Goal: Task Accomplishment & Management: Manage account settings

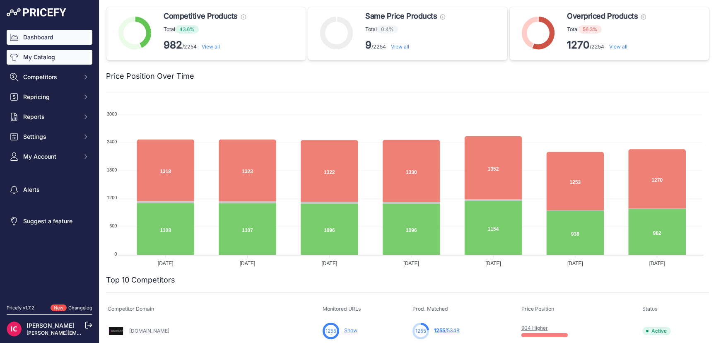
click at [45, 60] on link "My Catalog" at bounding box center [50, 57] width 86 height 15
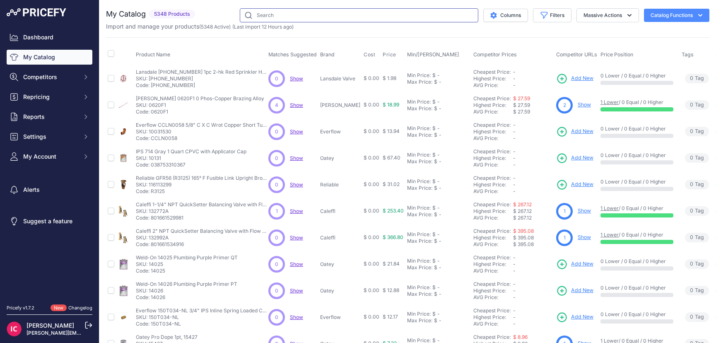
click at [292, 15] on input "text" at bounding box center [359, 15] width 239 height 14
click at [544, 14] on button "Filters" at bounding box center [552, 15] width 39 height 14
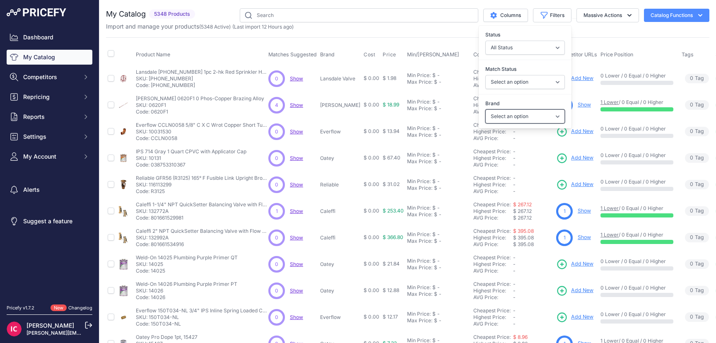
click at [516, 115] on select "Select an option Amtrol Anvil Apollo Valves Bell & Gossett Boshart Industries C…" at bounding box center [525, 116] width 80 height 14
select select "Spirotherm"
click at [485, 109] on select "Select an option Amtrol Anvil Apollo Valves Bell & Gossett Boshart Industries C…" at bounding box center [525, 116] width 80 height 14
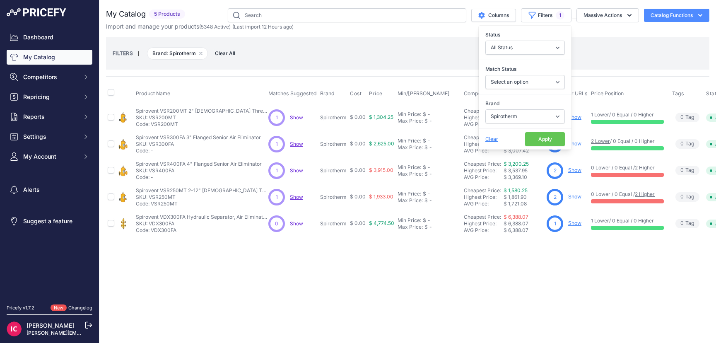
click at [342, 301] on div "Close You are not connected to the internet." at bounding box center [407, 171] width 617 height 343
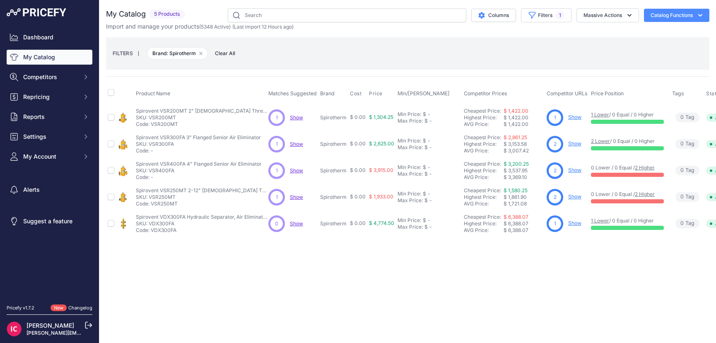
click at [570, 117] on link "Show" at bounding box center [574, 117] width 13 height 6
click at [569, 116] on link "Show" at bounding box center [574, 117] width 13 height 6
click at [571, 143] on link "Show" at bounding box center [574, 143] width 13 height 6
click at [573, 170] on link "Show" at bounding box center [574, 170] width 13 height 6
drag, startPoint x: 510, startPoint y: 336, endPoint x: 556, endPoint y: 342, distance: 45.9
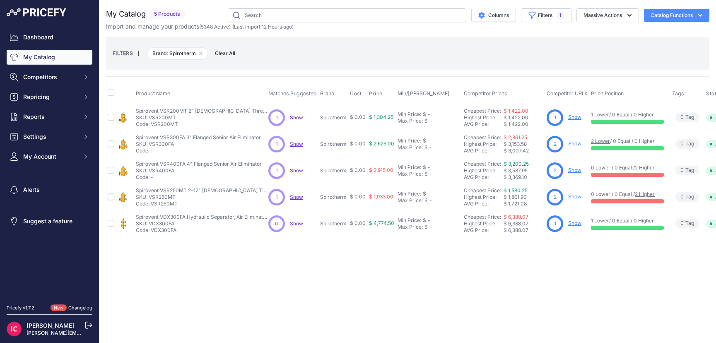
click at [573, 339] on main "Close You are not connected to the internet." at bounding box center [407, 171] width 617 height 343
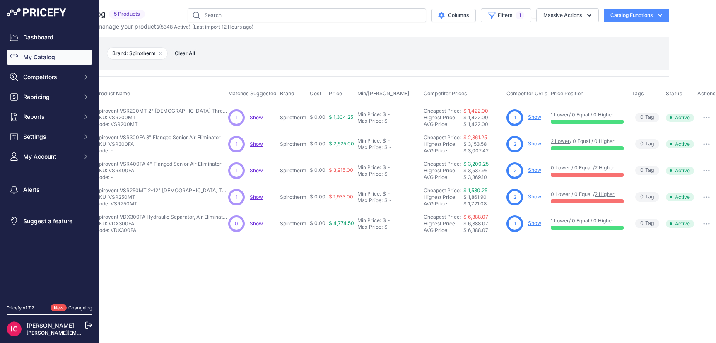
click at [550, 299] on div "Close You are not connected to the internet." at bounding box center [367, 171] width 617 height 343
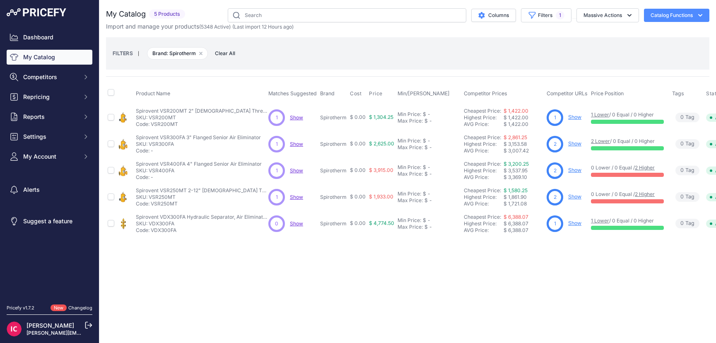
click at [568, 195] on link "Show" at bounding box center [574, 196] width 13 height 6
click at [573, 223] on link "Show" at bounding box center [574, 223] width 13 height 6
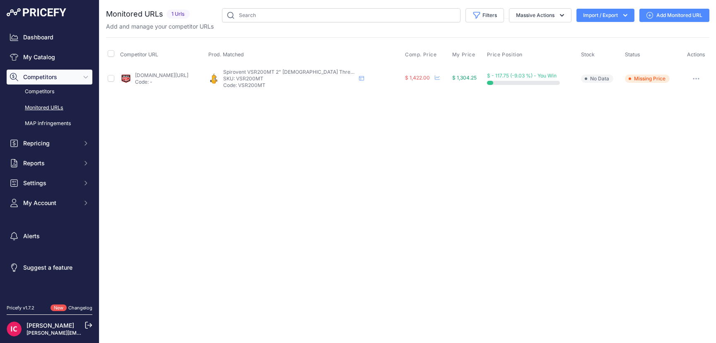
click at [699, 77] on button "button" at bounding box center [696, 79] width 17 height 12
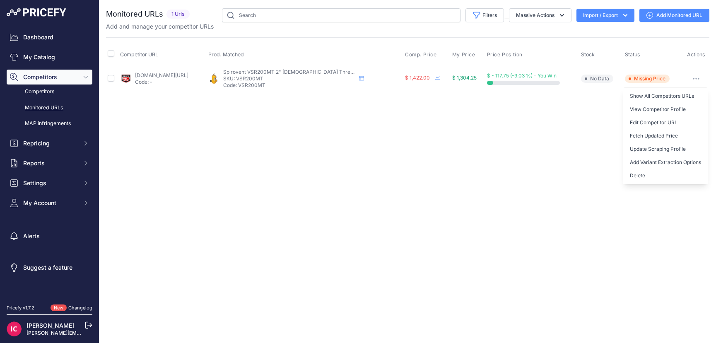
click at [574, 111] on div "Close You are not connected to the internet." at bounding box center [407, 171] width 617 height 343
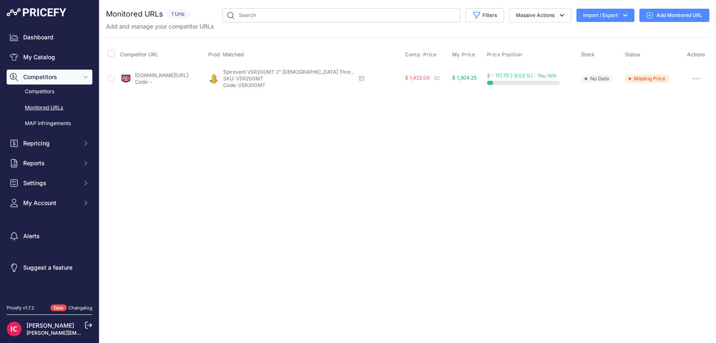
click at [697, 79] on icon "button" at bounding box center [696, 78] width 1 height 1
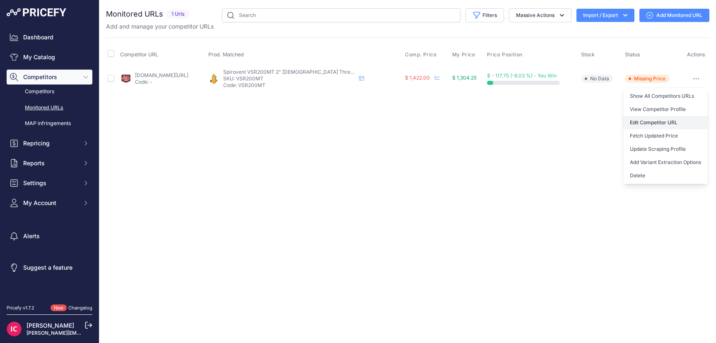
click at [644, 119] on link "Edit Competitor URL" at bounding box center [665, 122] width 84 height 13
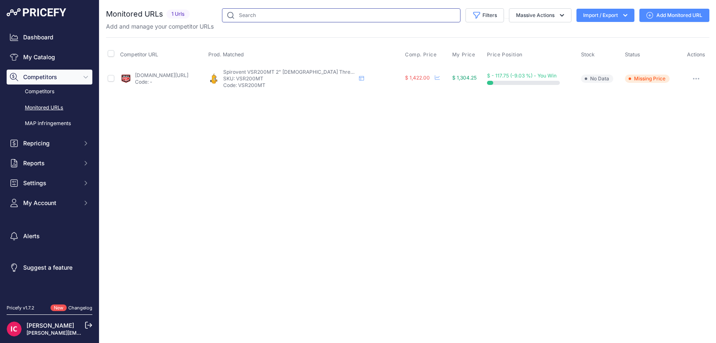
drag, startPoint x: 348, startPoint y: 15, endPoint x: 390, endPoint y: 9, distance: 42.7
click at [348, 15] on input "text" at bounding box center [341, 15] width 239 height 14
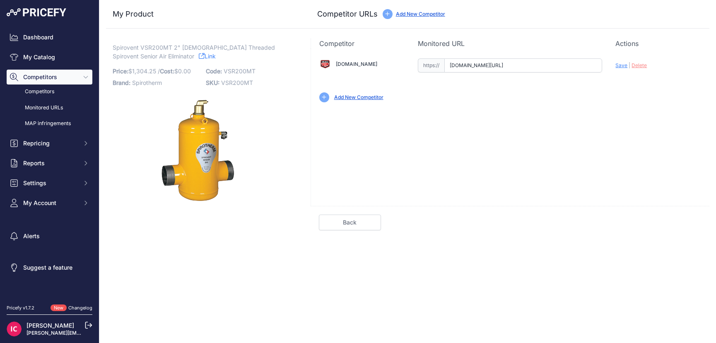
click at [546, 66] on input "www.statesupply.com/sc1200?prirule_jdsnikfkfjsd=6574" at bounding box center [523, 65] width 158 height 14
click at [529, 65] on input "www.statesupply.com/sc1200?prirule_jdsnikfkfjsd=6574" at bounding box center [523, 65] width 158 height 14
paste input "https://www.statesupply.com/sc1200"
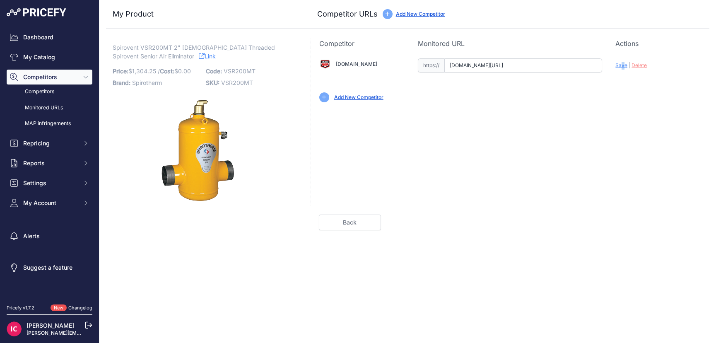
click at [622, 66] on span "Save" at bounding box center [621, 65] width 12 height 6
type input "https://www.statesupply.com/sc1200?prirule_jdsnikfkfjsd=6574"
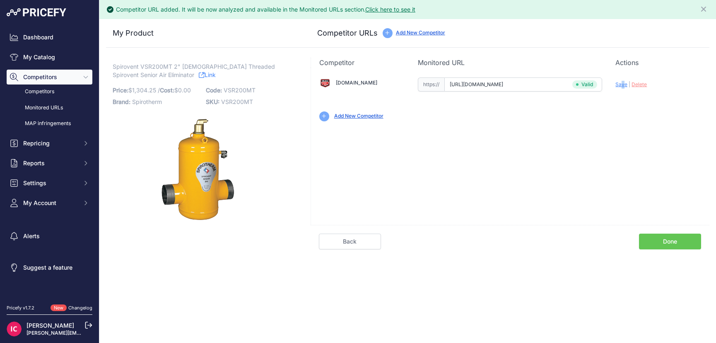
click at [669, 239] on link "Done" at bounding box center [670, 242] width 62 height 16
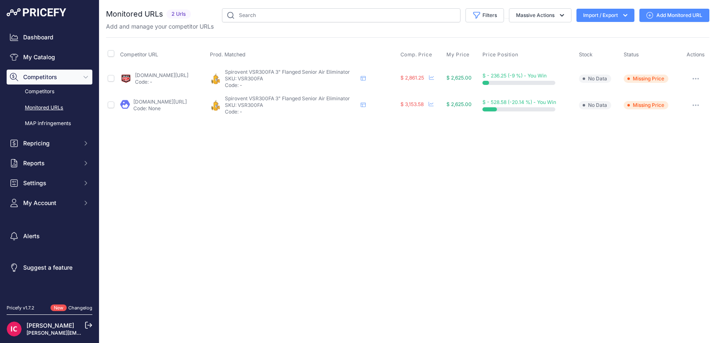
click at [698, 78] on icon "button" at bounding box center [695, 79] width 7 height 2
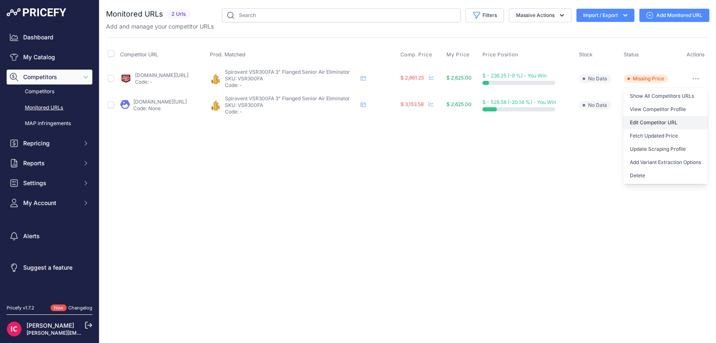
click at [639, 123] on link "Edit Competitor URL" at bounding box center [665, 122] width 84 height 13
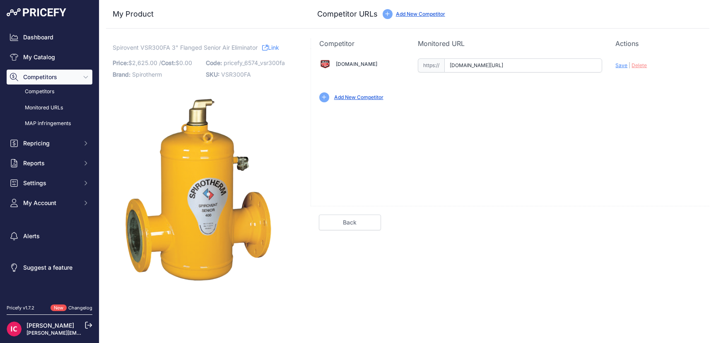
click at [548, 60] on input "[DOMAIN_NAME][URL]" at bounding box center [523, 65] width 158 height 14
paste input "[URL][DOMAIN_NAME]"
click at [622, 65] on span "Save" at bounding box center [621, 65] width 12 height 6
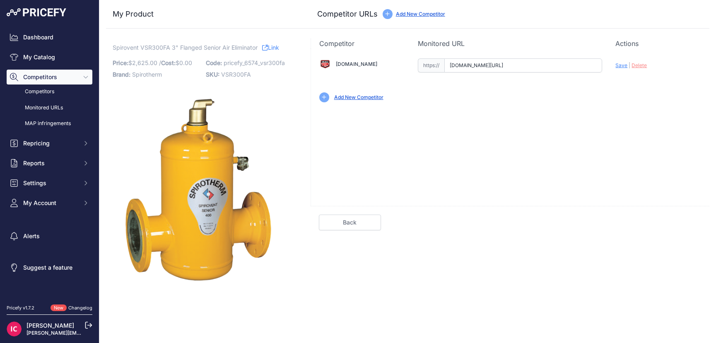
type input "[URL][DOMAIN_NAME]"
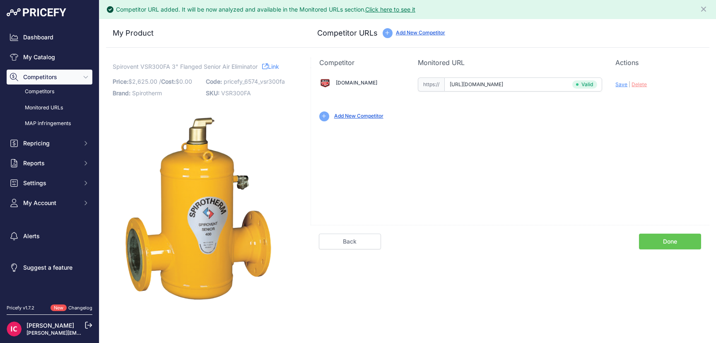
click at [665, 243] on link "Done" at bounding box center [670, 242] width 62 height 16
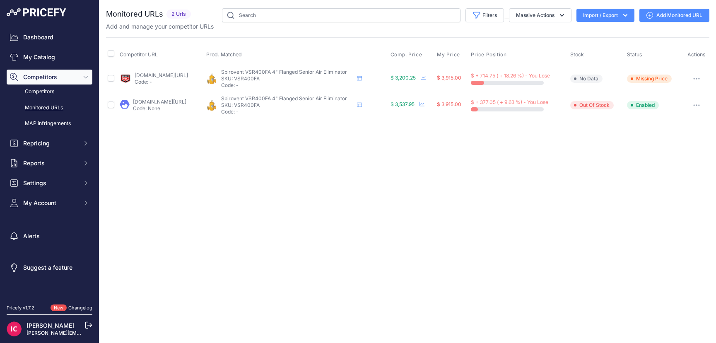
click at [699, 80] on button "button" at bounding box center [696, 79] width 17 height 12
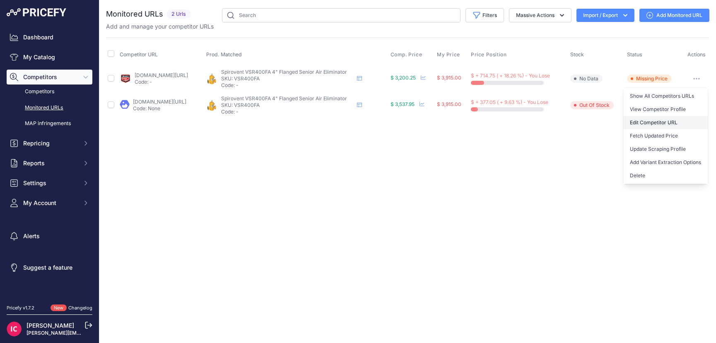
click at [646, 122] on link "Edit Competitor URL" at bounding box center [665, 122] width 84 height 13
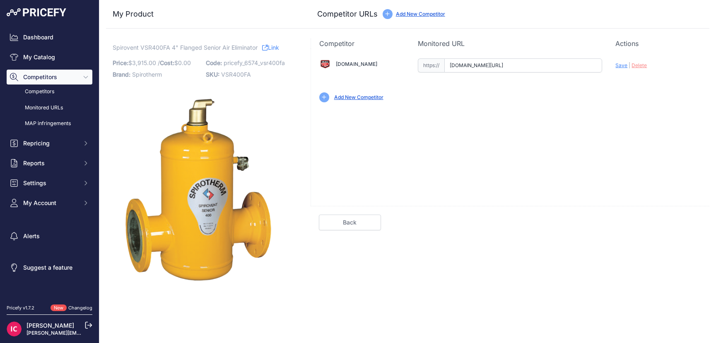
drag, startPoint x: 596, startPoint y: 67, endPoint x: 335, endPoint y: 64, distance: 260.9
click at [335, 64] on div "Acwholesalers.com Valid Save" at bounding box center [510, 79] width 398 height 62
paste input "https://www.statesupply.com/sc1220"
click at [618, 65] on span "Save" at bounding box center [621, 65] width 12 height 6
type input "https://www.statesupply.com/sc1220?prirule_jdsnikfkfjsd=6574"
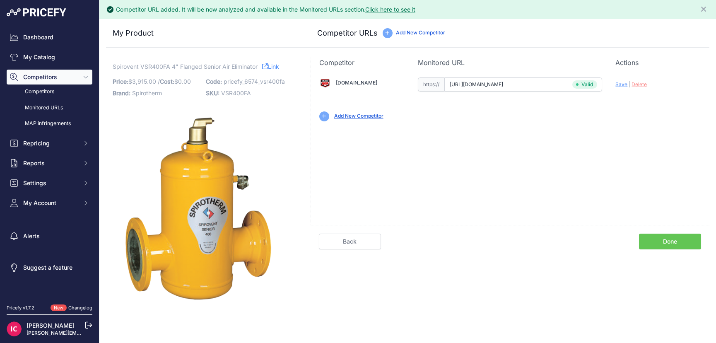
click at [674, 239] on link "Done" at bounding box center [670, 242] width 62 height 16
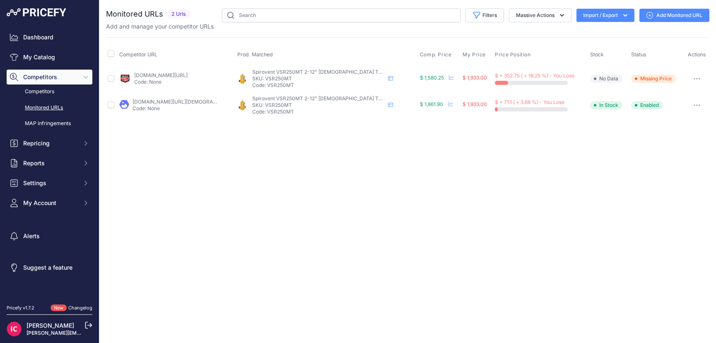
click at [692, 79] on button "button" at bounding box center [697, 79] width 17 height 12
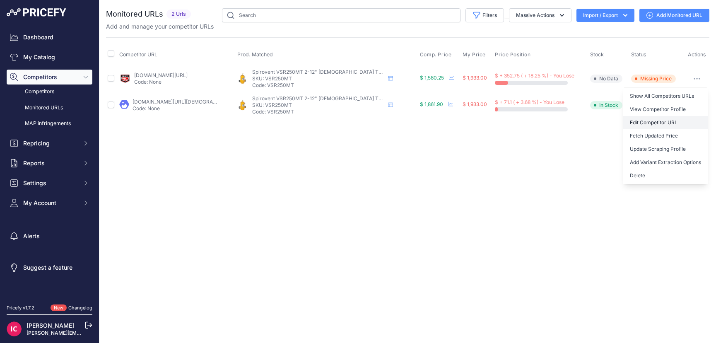
click at [644, 121] on link "Edit Competitor URL" at bounding box center [665, 122] width 84 height 13
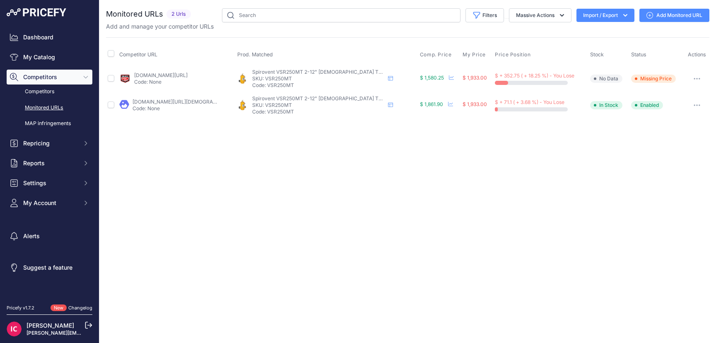
click at [697, 80] on button "button" at bounding box center [697, 79] width 17 height 12
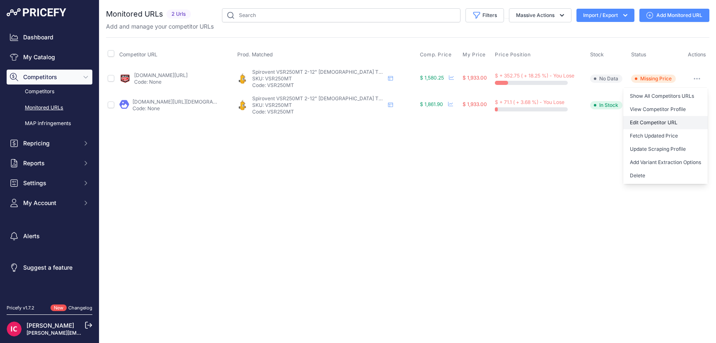
click at [644, 122] on link "Edit Competitor URL" at bounding box center [665, 122] width 84 height 13
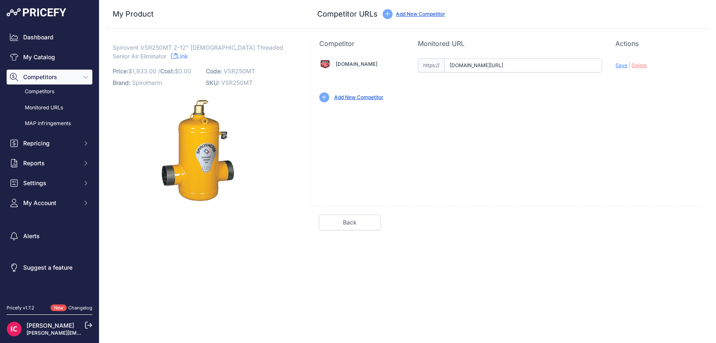
click at [481, 66] on input "[DOMAIN_NAME][URL]" at bounding box center [523, 65] width 158 height 14
paste input "[URL][DOMAIN_NAME]"
click at [617, 66] on span "Save" at bounding box center [621, 65] width 12 height 6
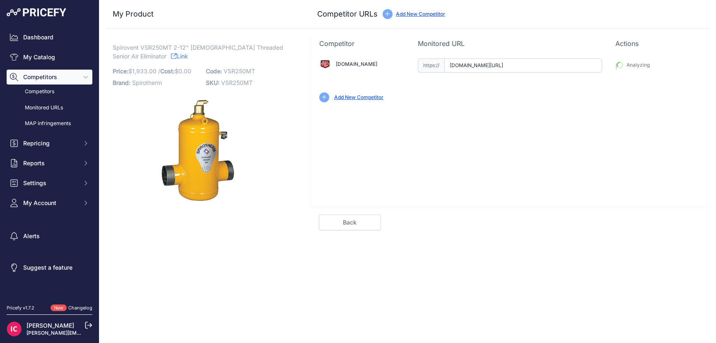
type input "https://www.statesupply.com/sc1205?prirule_jdsnikfkfjsd=6574"
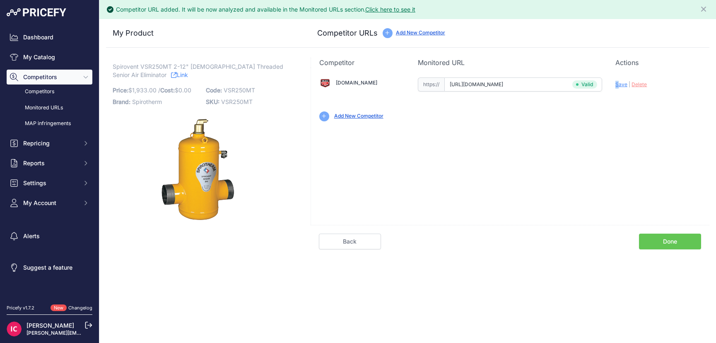
click at [665, 244] on link "Done" at bounding box center [670, 242] width 62 height 16
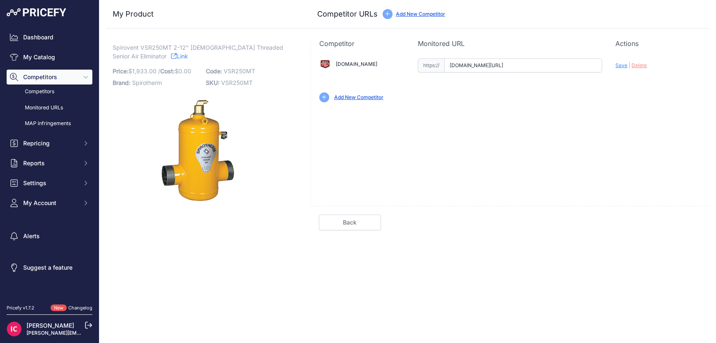
click at [493, 68] on input "www.statesupply.com/sc1205?prirule_jdsnikfkfjsd=6574" at bounding box center [523, 65] width 158 height 14
paste input "https://www.statesupply.com/sc1205"
click at [622, 68] on div "Update Profile Save | Delete Analyzing" at bounding box center [658, 63] width 86 height 13
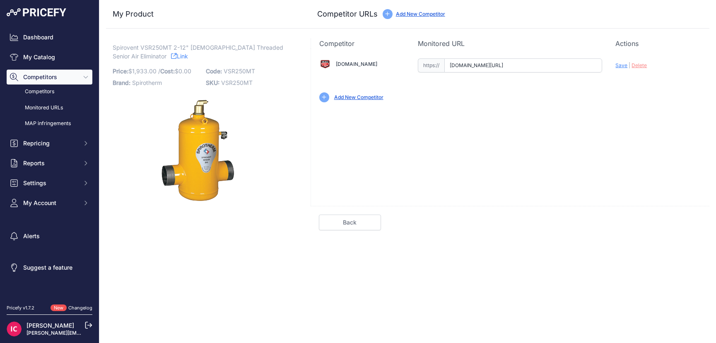
click at [621, 67] on span "Save" at bounding box center [621, 65] width 12 height 6
type input "https://www.statesupply.com/sc1205?prirule_jdsnikfkfjsd=6574"
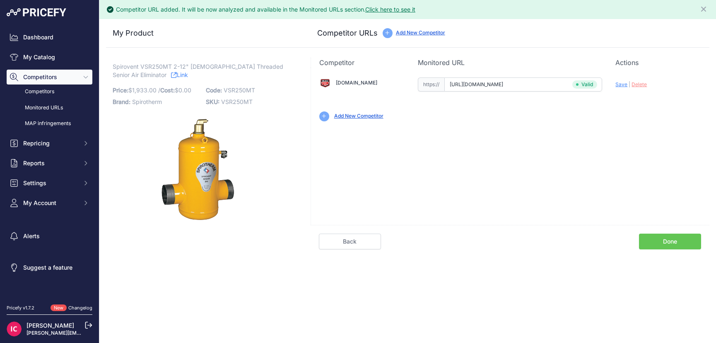
click at [668, 238] on link "Done" at bounding box center [670, 242] width 62 height 16
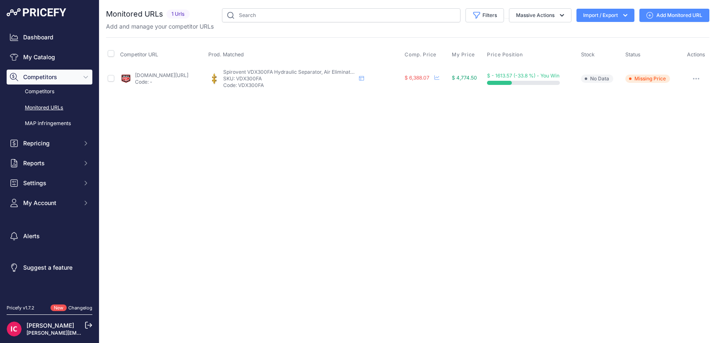
click at [697, 78] on icon "button" at bounding box center [696, 78] width 1 height 1
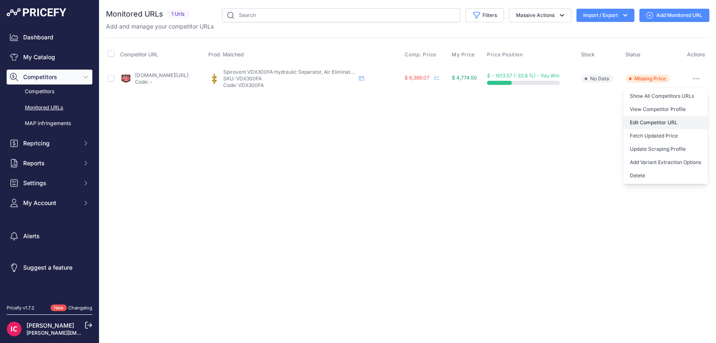
click at [641, 125] on link "Edit Competitor URL" at bounding box center [665, 122] width 84 height 13
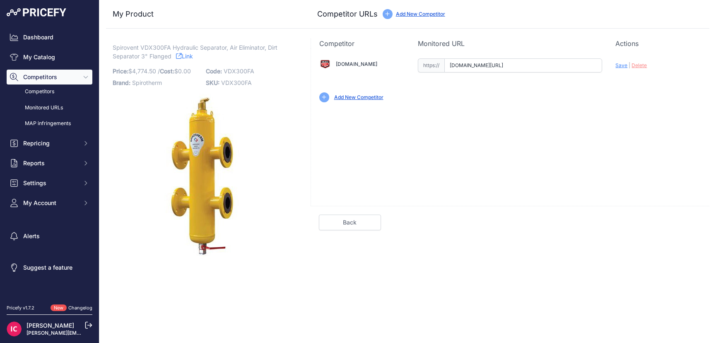
click at [484, 66] on input "[DOMAIN_NAME][URL]" at bounding box center [523, 65] width 158 height 14
paste input "[URL][DOMAIN_NAME]"
click at [620, 65] on span "Save" at bounding box center [621, 65] width 12 height 6
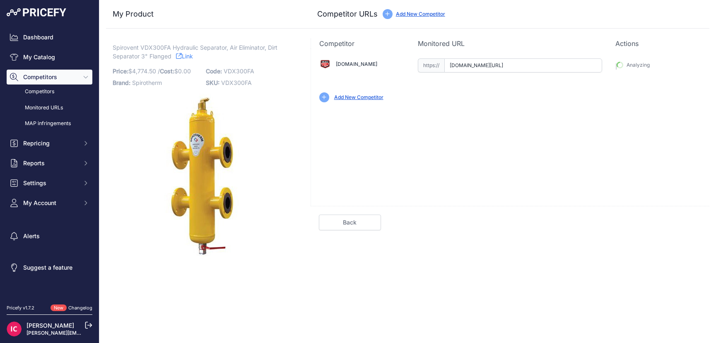
type input "[URL][DOMAIN_NAME]"
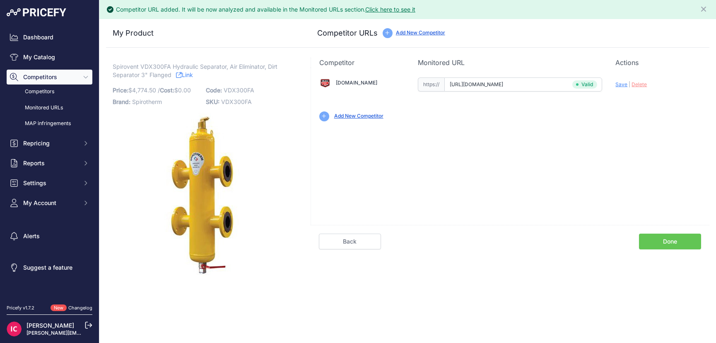
click at [656, 245] on link "Done" at bounding box center [670, 242] width 62 height 16
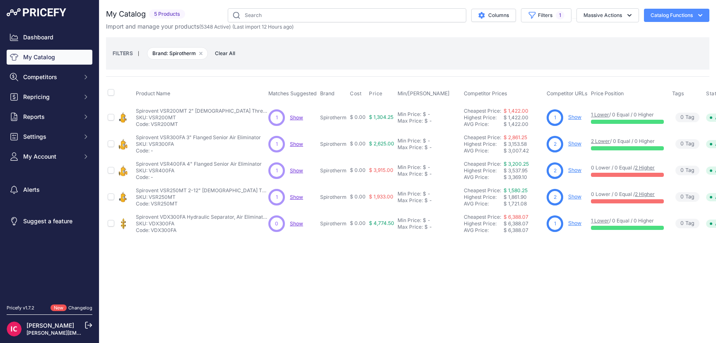
drag, startPoint x: 522, startPoint y: 280, endPoint x: 497, endPoint y: 89, distance: 192.9
click at [497, 89] on div "Close You are not connected to the internet." at bounding box center [407, 171] width 617 height 343
click at [515, 251] on div "Close You are not connected to the internet." at bounding box center [407, 171] width 617 height 343
click at [571, 116] on link "Show" at bounding box center [574, 117] width 13 height 6
click at [25, 40] on link "Dashboard" at bounding box center [50, 37] width 86 height 15
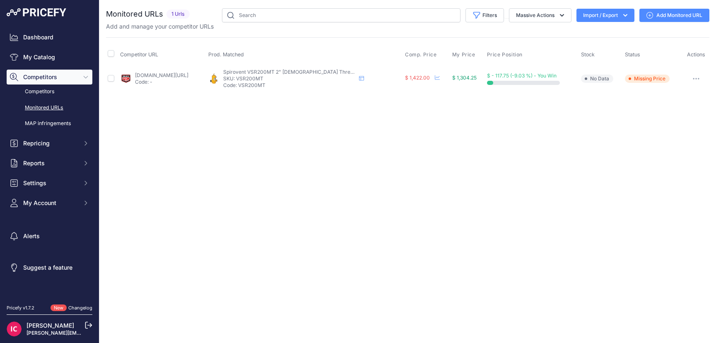
drag, startPoint x: 274, startPoint y: 144, endPoint x: 489, endPoint y: 49, distance: 235.3
click at [275, 144] on div "Close You are not connected to the internet." at bounding box center [407, 171] width 617 height 343
drag, startPoint x: 303, startPoint y: 89, endPoint x: 253, endPoint y: 74, distance: 51.5
click at [253, 74] on td "Spirovent VSR200MT 2" Male Threaded Spirovent Senior Air Eliminator Spirovent V…" at bounding box center [305, 78] width 197 height 27
click at [284, 113] on div "Close You are not connected to the internet." at bounding box center [407, 171] width 617 height 343
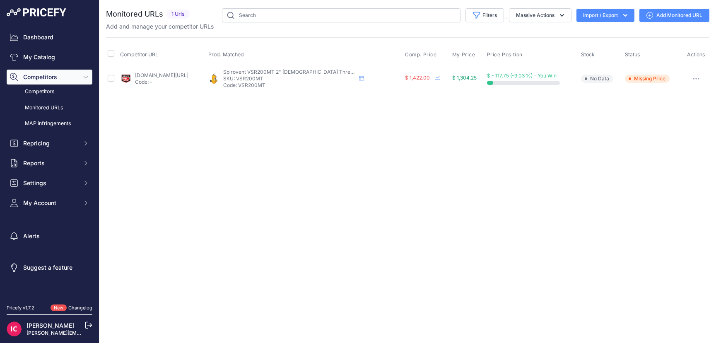
drag, startPoint x: 279, startPoint y: 84, endPoint x: 283, endPoint y: 68, distance: 16.2
click at [283, 68] on td "Spirovent VSR200MT 2" Male Threaded Spirovent Senior Air Eliminator Spirovent V…" at bounding box center [305, 78] width 197 height 27
click at [298, 81] on p "SKU: VSR200MT" at bounding box center [289, 78] width 133 height 7
drag, startPoint x: 304, startPoint y: 86, endPoint x: 253, endPoint y: 68, distance: 54.9
click at [253, 68] on td "Spirovent VSR200MT 2" Male Threaded Spirovent Senior Air Eliminator Spirovent V…" at bounding box center [305, 78] width 197 height 27
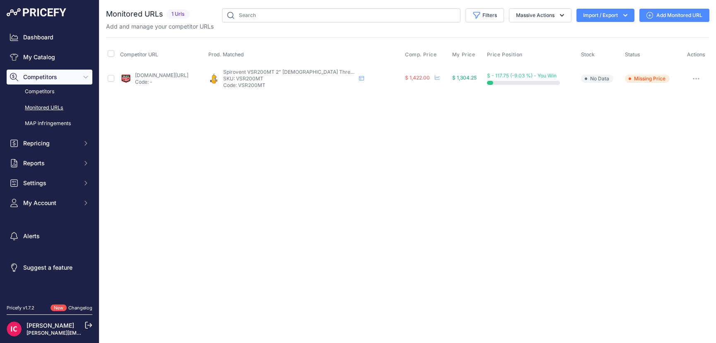
click at [286, 116] on div "Close You are not connected to the internet." at bounding box center [407, 171] width 617 height 343
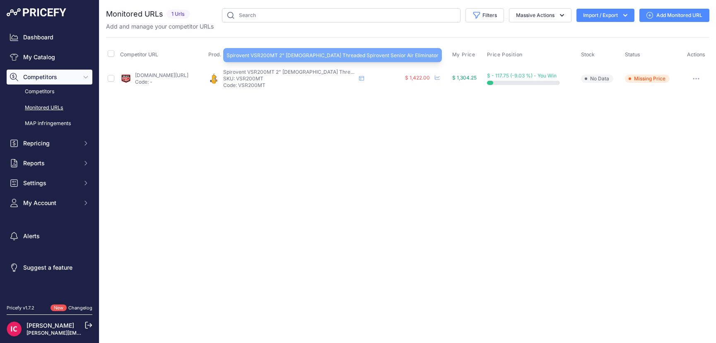
drag, startPoint x: 297, startPoint y: 85, endPoint x: 255, endPoint y: 73, distance: 44.0
click at [255, 73] on div "Spirovent VSR200MT 2" Male Threaded Spirovent Senior Air Eliminator Spirovent V…" at bounding box center [289, 79] width 133 height 20
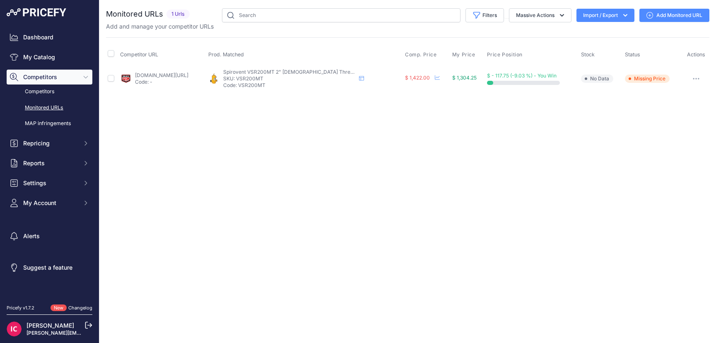
click at [273, 92] on div "You are not connected to the internet. Monitored URLs" at bounding box center [407, 50] width 603 height 100
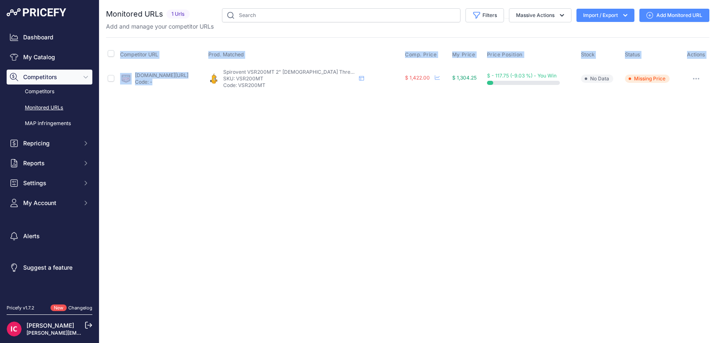
drag, startPoint x: 154, startPoint y: 81, endPoint x: 292, endPoint y: 145, distance: 152.3
click at [294, 146] on div "Close You are not connected to the internet." at bounding box center [407, 171] width 617 height 343
click at [292, 144] on div "Close You are not connected to the internet." at bounding box center [407, 171] width 617 height 343
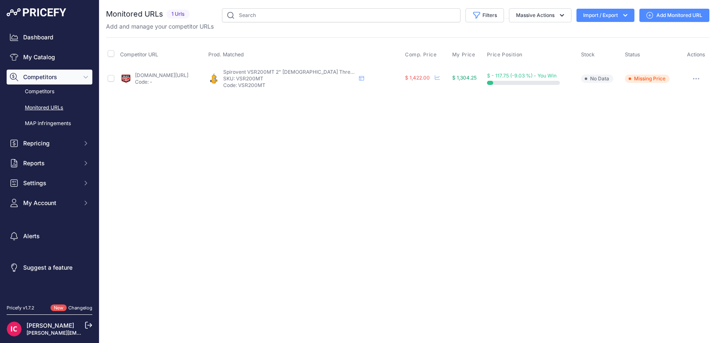
drag, startPoint x: 351, startPoint y: 122, endPoint x: 711, endPoint y: 82, distance: 361.6
click at [711, 82] on div "Close You are not connected to the internet." at bounding box center [407, 171] width 617 height 343
click at [647, 129] on div "Close You are not connected to the internet." at bounding box center [407, 171] width 617 height 343
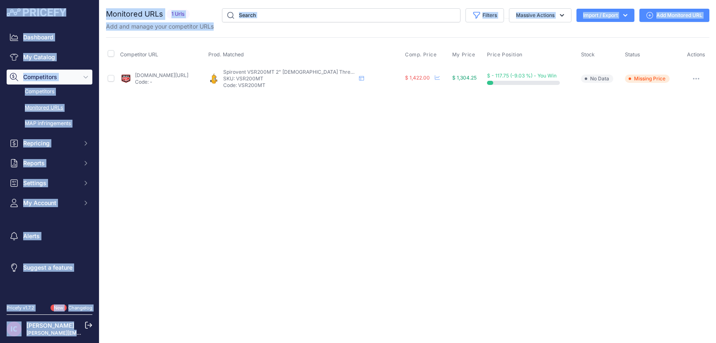
drag, startPoint x: 685, startPoint y: 106, endPoint x: 15, endPoint y: 22, distance: 675.3
click at [17, 22] on div "Dashboard My Catalog Competitors Competitors Monitored URLs MAP infringements R…" at bounding box center [358, 171] width 716 height 343
click at [296, 181] on div "Close You are not connected to the internet." at bounding box center [407, 171] width 617 height 343
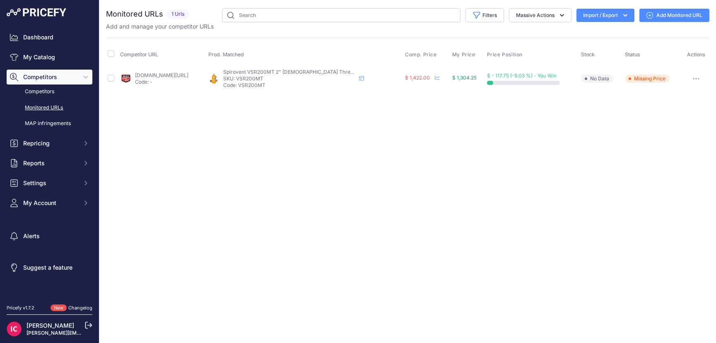
click at [349, 169] on div "Close You are not connected to the internet." at bounding box center [407, 171] width 617 height 343
click at [42, 40] on link "Dashboard" at bounding box center [50, 37] width 86 height 15
